Goal: Information Seeking & Learning: Learn about a topic

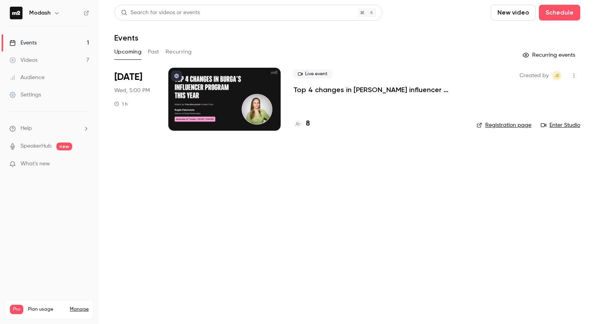
click at [149, 49] on button "Past" at bounding box center [153, 52] width 11 height 13
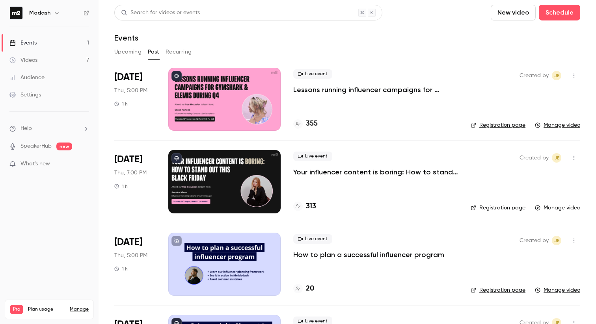
click at [307, 126] on h4 "355" at bounding box center [312, 124] width 12 height 11
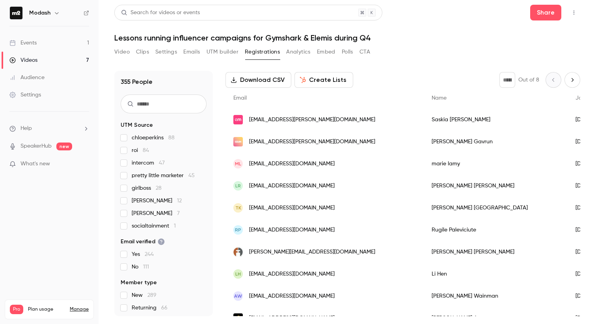
click at [306, 53] on button "Analytics" at bounding box center [298, 52] width 24 height 13
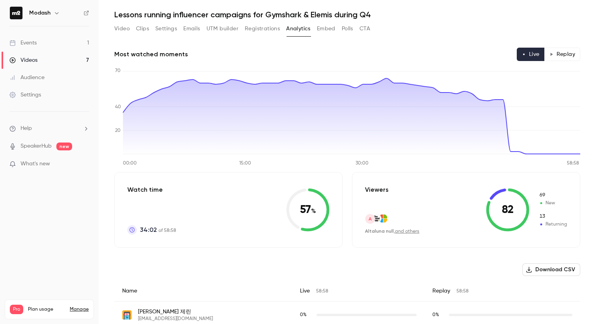
scroll to position [28, 0]
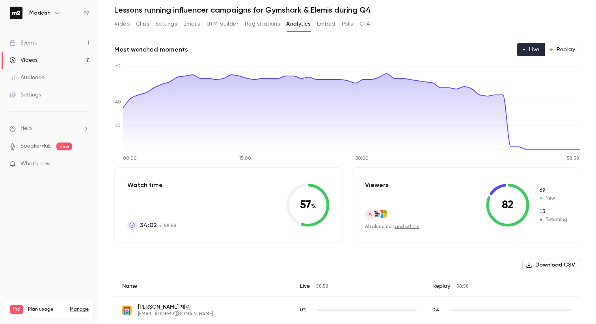
click at [553, 54] on button "Replay" at bounding box center [562, 49] width 36 height 13
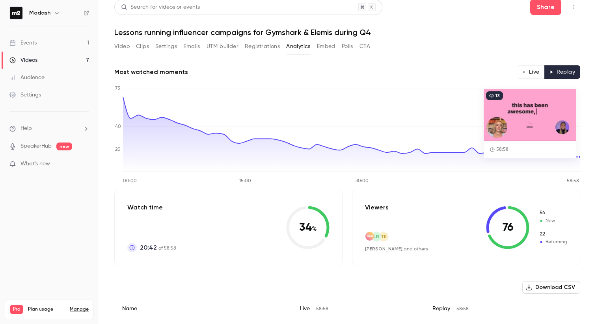
scroll to position [0, 0]
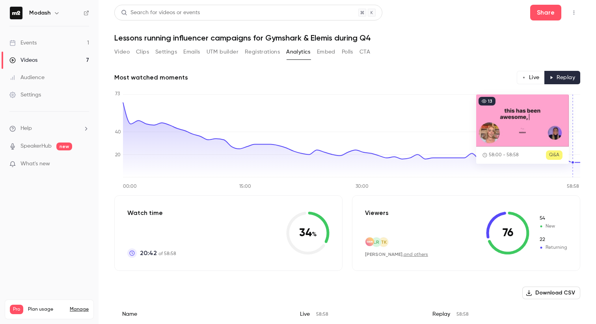
click at [570, 164] on icon at bounding box center [351, 139] width 457 height 75
click at [571, 162] on circle at bounding box center [572, 162] width 3 height 3
click at [571, 166] on icon at bounding box center [351, 139] width 457 height 75
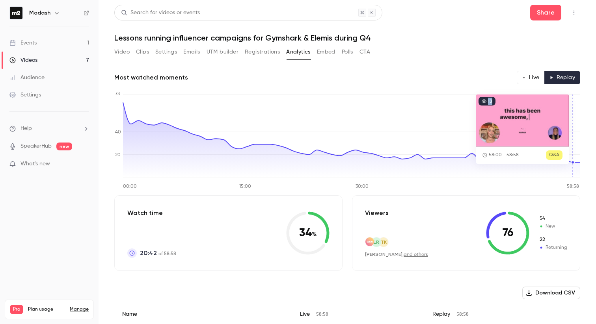
click at [571, 166] on icon at bounding box center [351, 139] width 457 height 75
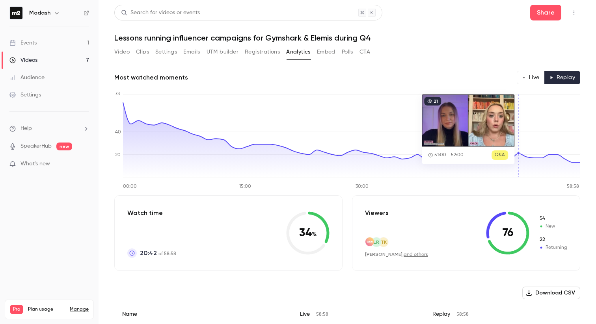
click at [517, 119] on icon "00:00 15:00 30:00 58:58 0 20 40 73" at bounding box center [347, 140] width 466 height 99
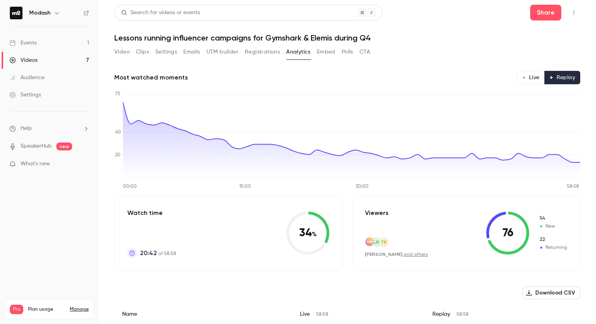
click at [127, 54] on button "Video" at bounding box center [121, 52] width 15 height 13
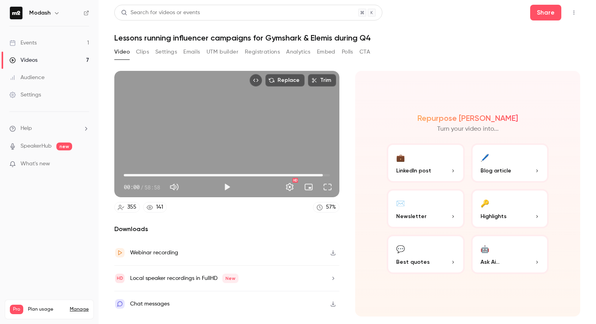
click at [323, 174] on span "56:56" at bounding box center [227, 175] width 206 height 13
drag, startPoint x: 323, startPoint y: 174, endPoint x: 328, endPoint y: 173, distance: 5.1
click at [328, 174] on span "58:24" at bounding box center [328, 175] width 2 height 2
click at [330, 189] on button "Full screen" at bounding box center [328, 187] width 16 height 16
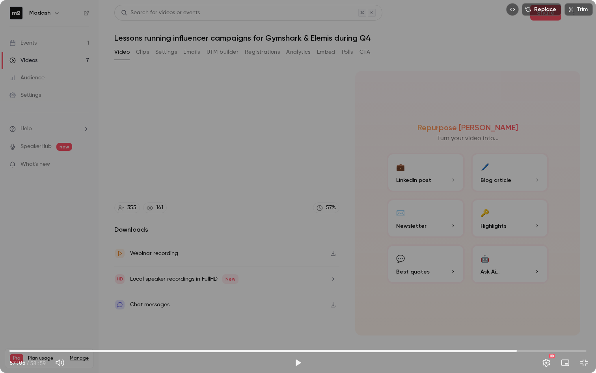
drag, startPoint x: 583, startPoint y: 350, endPoint x: 517, endPoint y: 362, distance: 67.7
click at [517, 324] on div "51:51 57:05 / 58:59 HD" at bounding box center [298, 355] width 596 height 33
click at [588, 324] on button "Exit full screen" at bounding box center [584, 362] width 16 height 16
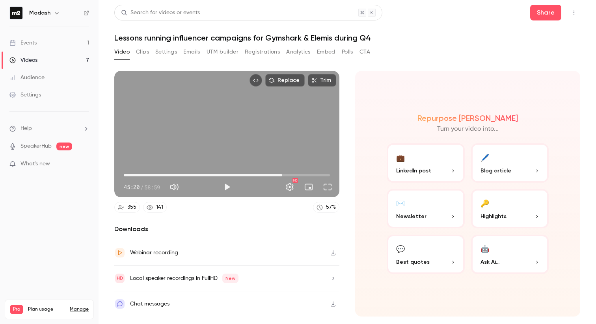
click at [282, 173] on span "45:20" at bounding box center [227, 175] width 206 height 13
click at [287, 177] on span "46:34" at bounding box center [227, 175] width 206 height 13
type input "******"
drag, startPoint x: 286, startPoint y: 176, endPoint x: 257, endPoint y: 176, distance: 29.6
click at [257, 176] on span "38:00" at bounding box center [256, 175] width 2 height 2
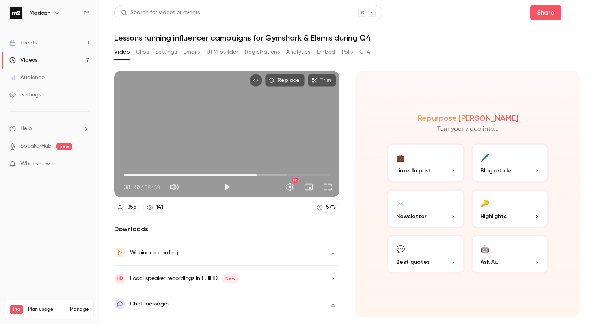
click at [63, 48] on link "Events 1" at bounding box center [49, 42] width 99 height 17
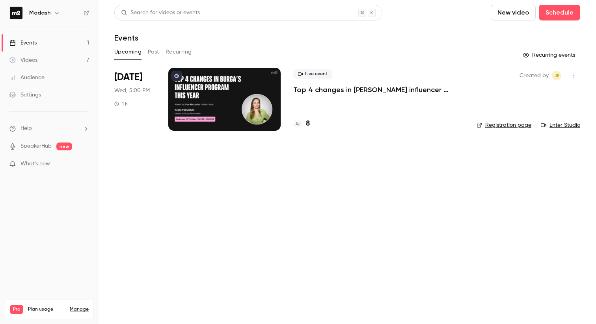
click at [153, 53] on button "Past" at bounding box center [153, 52] width 11 height 13
